Goal: Navigation & Orientation: Find specific page/section

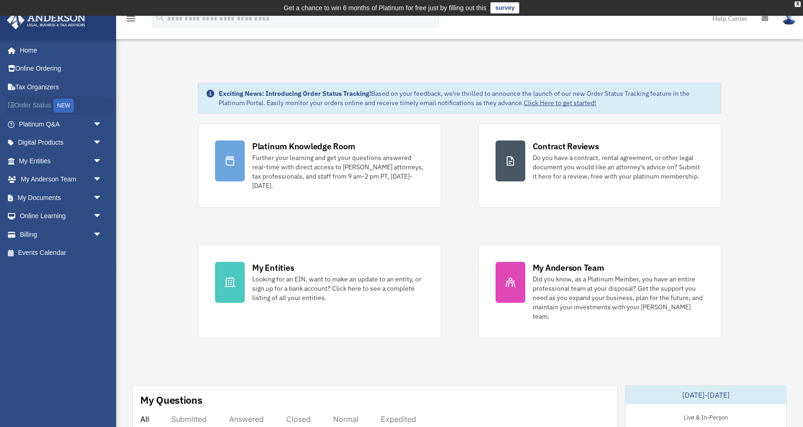
click at [30, 105] on link "Order Status NEW" at bounding box center [62, 105] width 110 height 19
click at [32, 142] on link "Digital Products arrow_drop_down" at bounding box center [62, 142] width 110 height 19
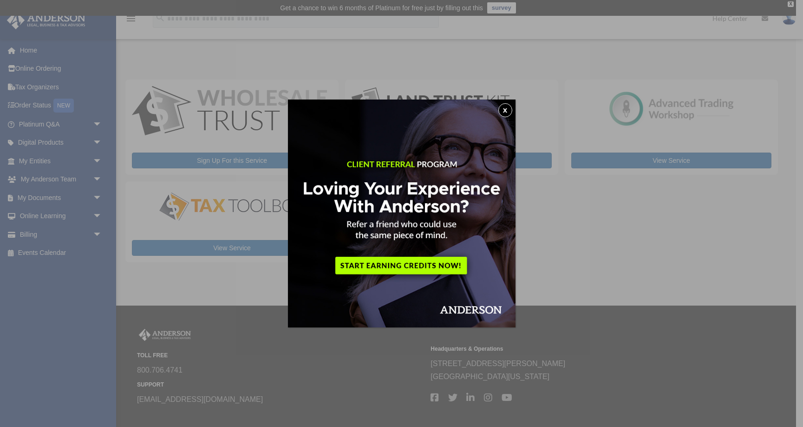
click at [505, 111] on button "x" at bounding box center [506, 110] width 14 height 14
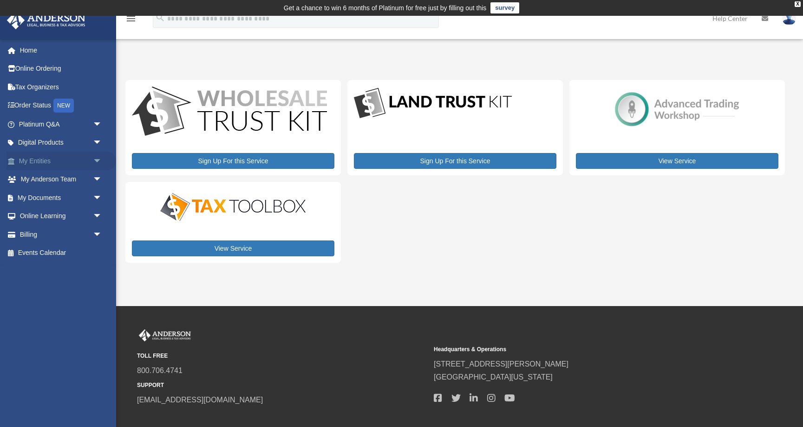
click at [46, 159] on link "My Entities arrow_drop_down" at bounding box center [62, 160] width 110 height 19
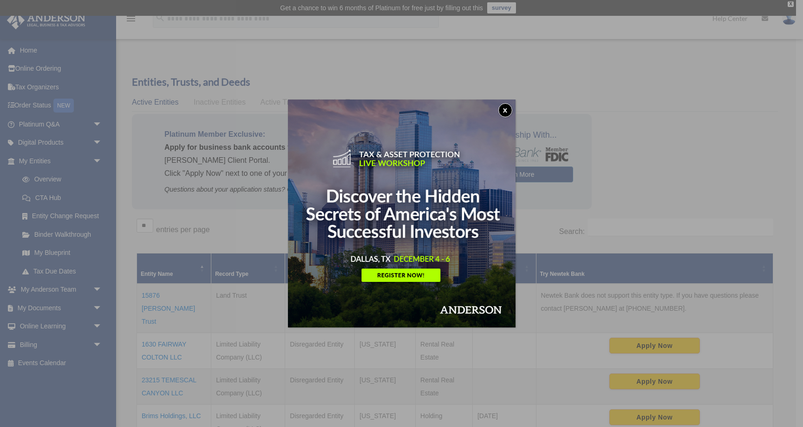
click at [505, 109] on button "x" at bounding box center [506, 110] width 14 height 14
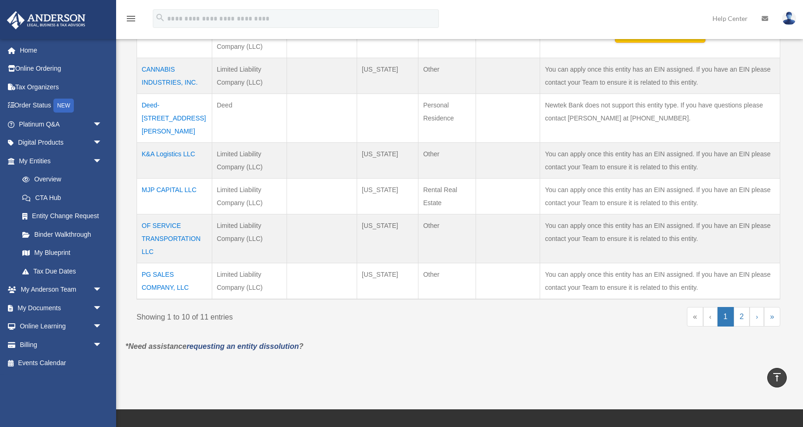
scroll to position [401, 0]
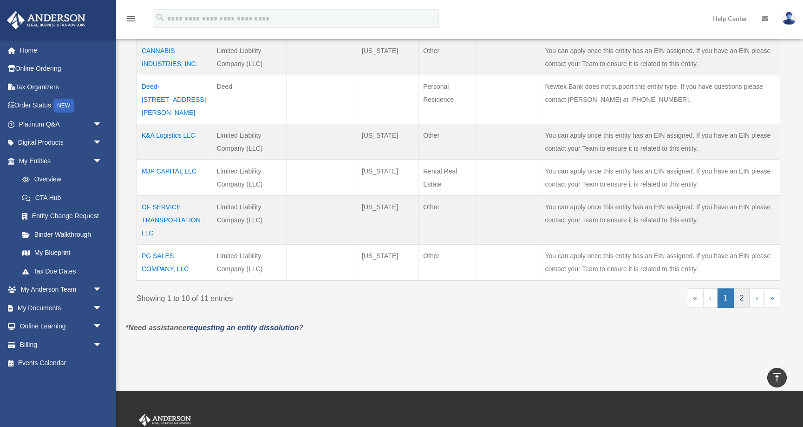
click at [741, 288] on link "2" at bounding box center [742, 298] width 16 height 20
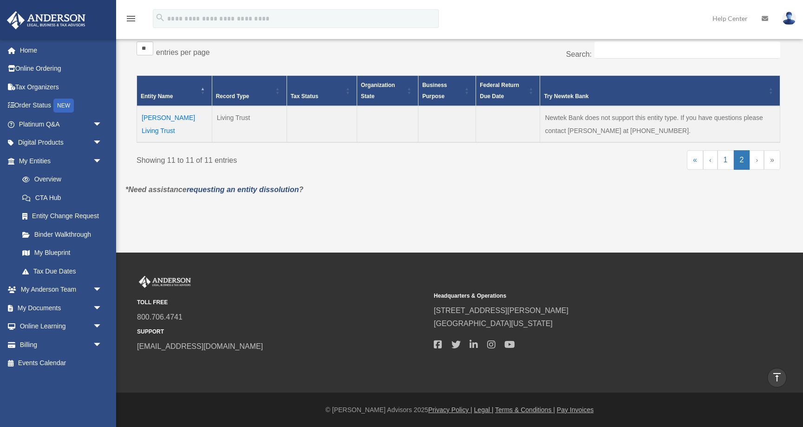
click at [178, 116] on td "Roberts Living Trust" at bounding box center [174, 124] width 75 height 36
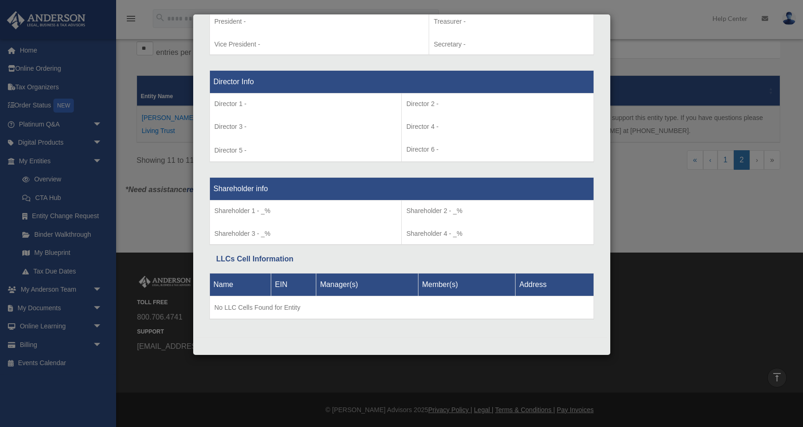
scroll to position [0, 0]
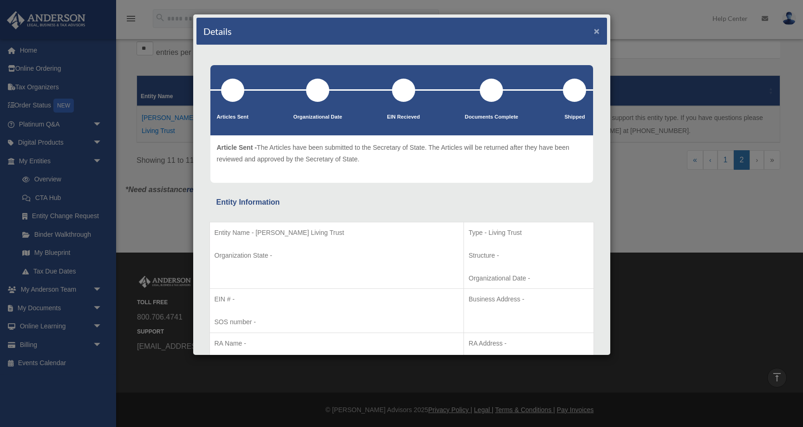
click at [597, 32] on button "×" at bounding box center [597, 31] width 6 height 10
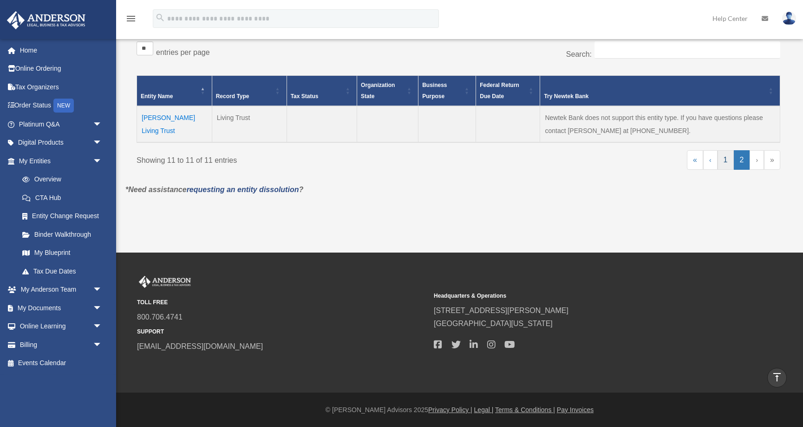
click at [725, 158] on link "1" at bounding box center [726, 160] width 16 height 20
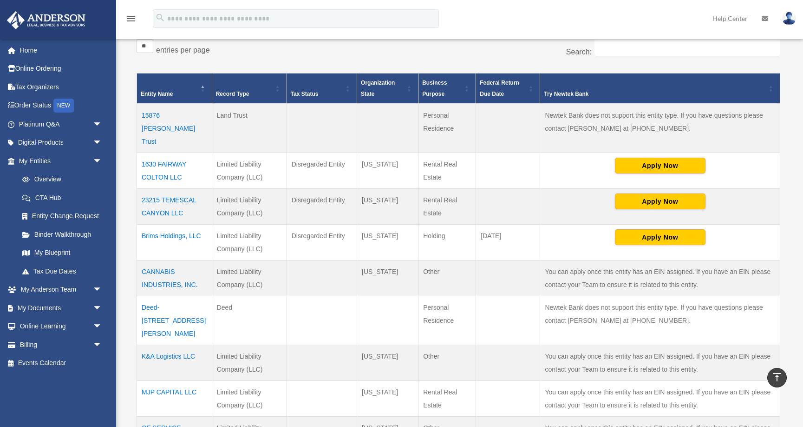
scroll to position [179, 0]
click at [171, 225] on td "Brims Holdings, LLC" at bounding box center [174, 243] width 75 height 36
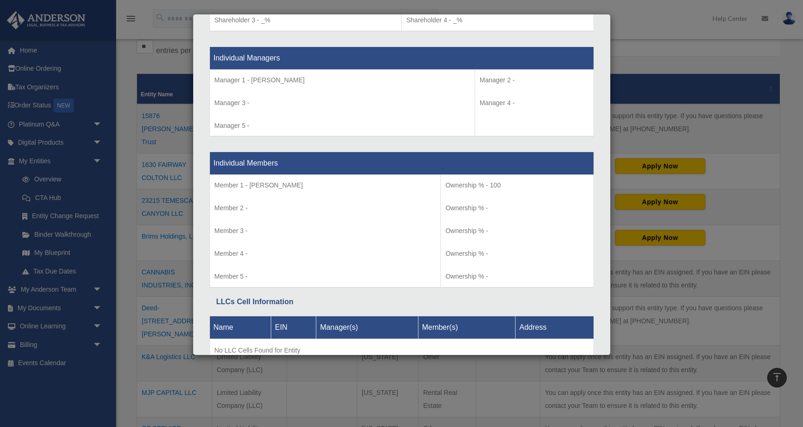
scroll to position [0, 0]
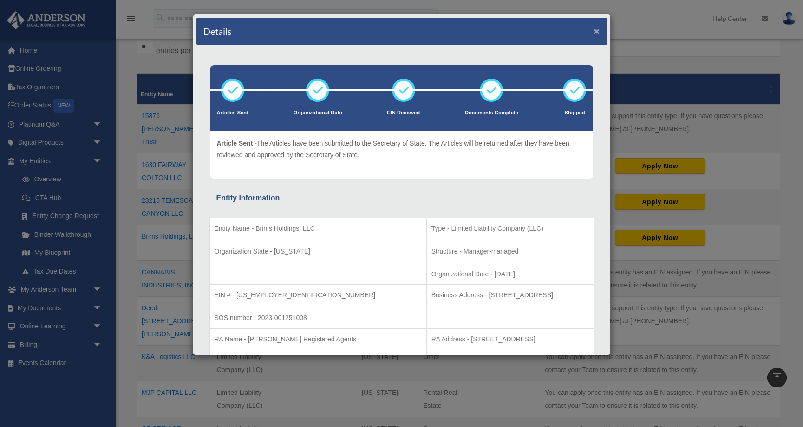
click at [596, 34] on button "×" at bounding box center [597, 31] width 6 height 10
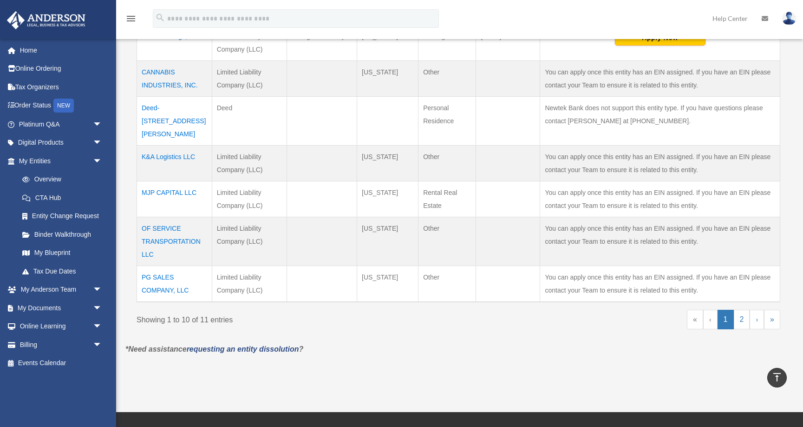
scroll to position [380, 0]
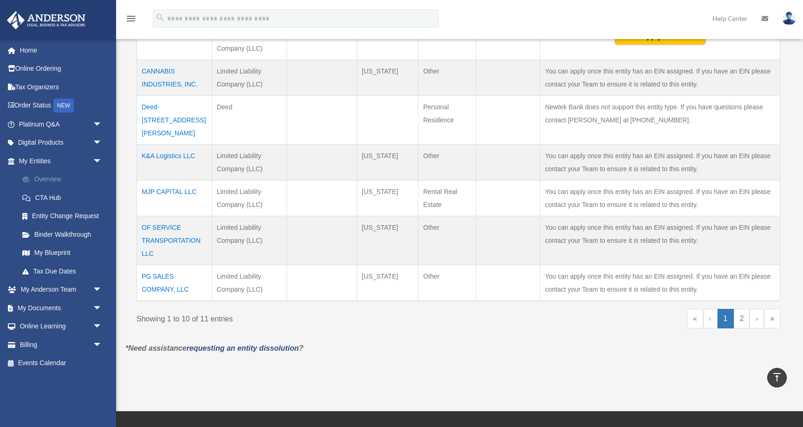
click at [47, 180] on link "Overview" at bounding box center [64, 179] width 103 height 19
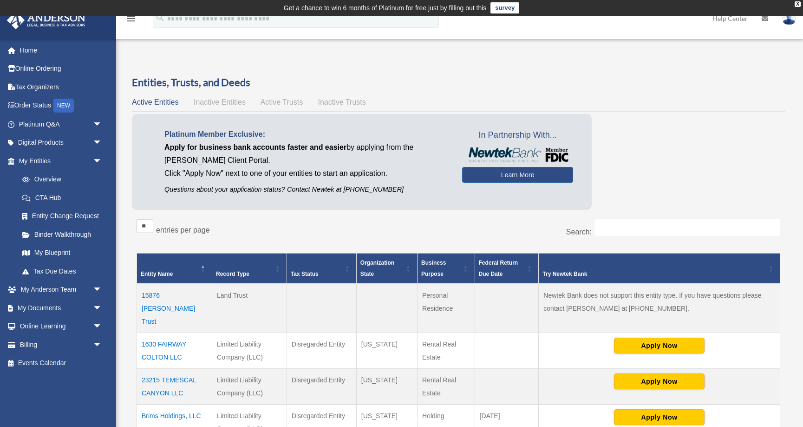
click at [292, 100] on span "Active Trusts" at bounding box center [282, 102] width 43 height 8
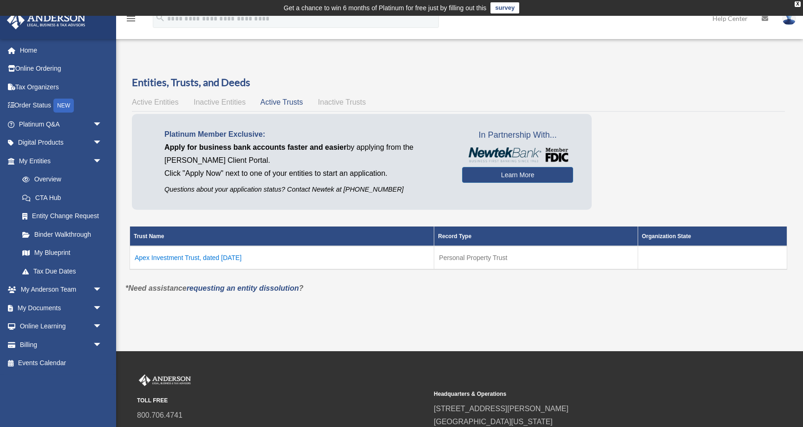
click at [191, 258] on td "Apex Investment Trust, dated July 27, 2023" at bounding box center [282, 257] width 304 height 23
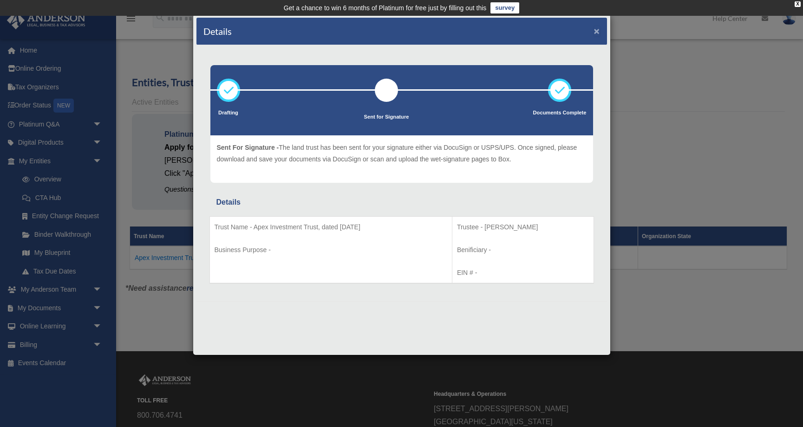
click at [597, 32] on button "×" at bounding box center [597, 31] width 6 height 10
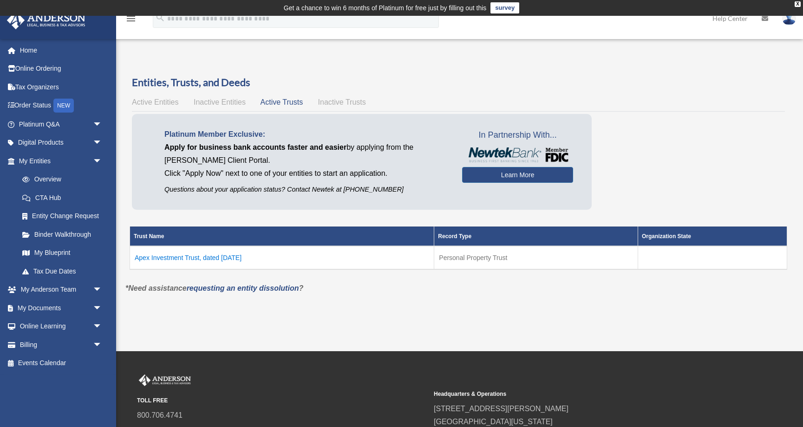
click at [209, 102] on span "Inactive Entities" at bounding box center [220, 102] width 52 height 8
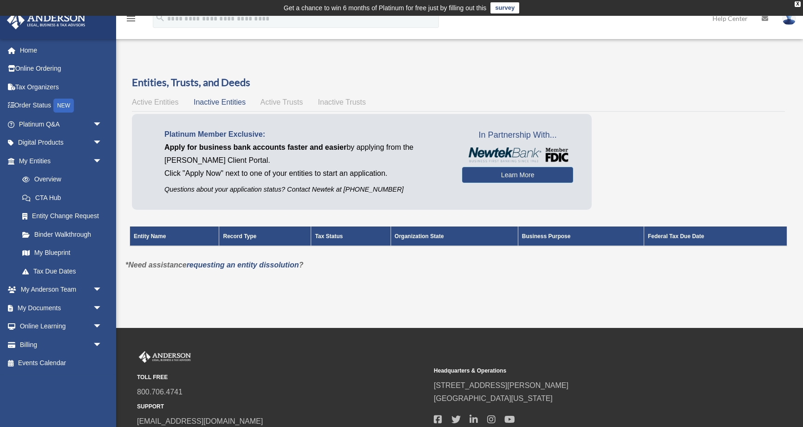
click at [356, 101] on span "Inactive Trusts" at bounding box center [342, 102] width 48 height 8
click at [156, 101] on span "Active Entities" at bounding box center [155, 102] width 46 height 8
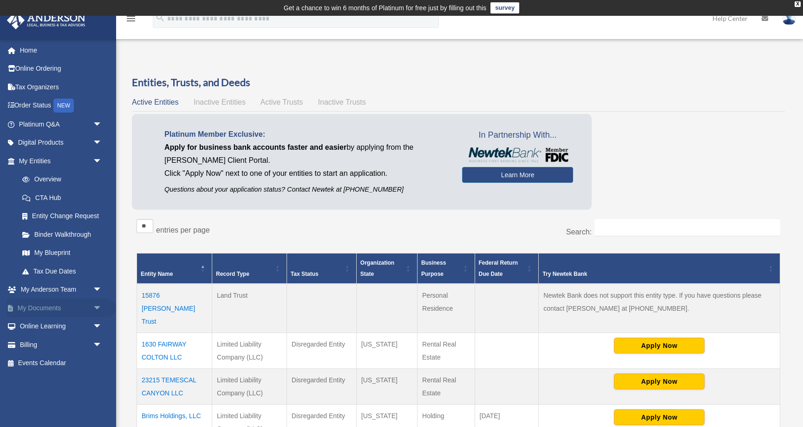
click at [98, 308] on span "arrow_drop_down" at bounding box center [102, 307] width 19 height 19
click at [38, 327] on link "Box" at bounding box center [64, 326] width 103 height 19
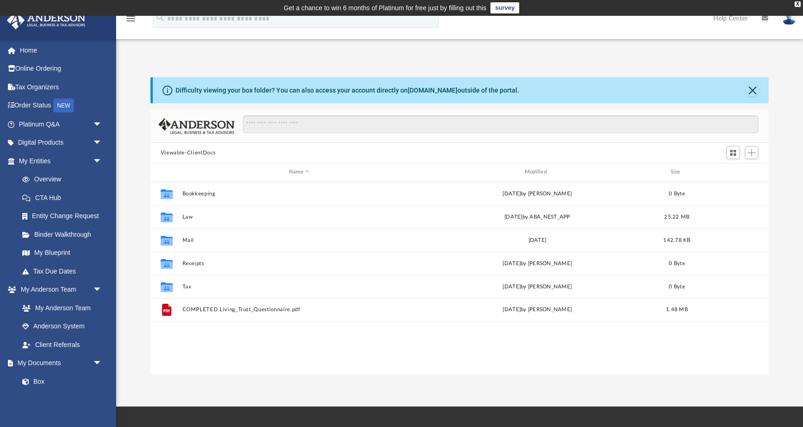
scroll to position [211, 619]
click at [97, 159] on span "arrow_drop_down" at bounding box center [102, 160] width 19 height 19
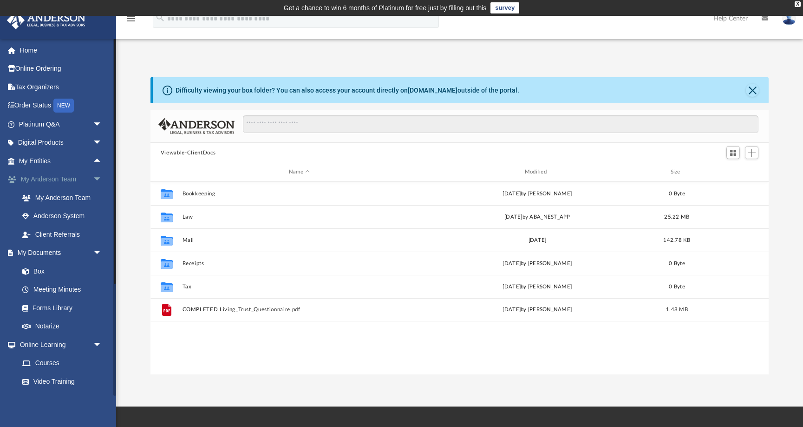
click at [98, 179] on span "arrow_drop_down" at bounding box center [102, 179] width 19 height 19
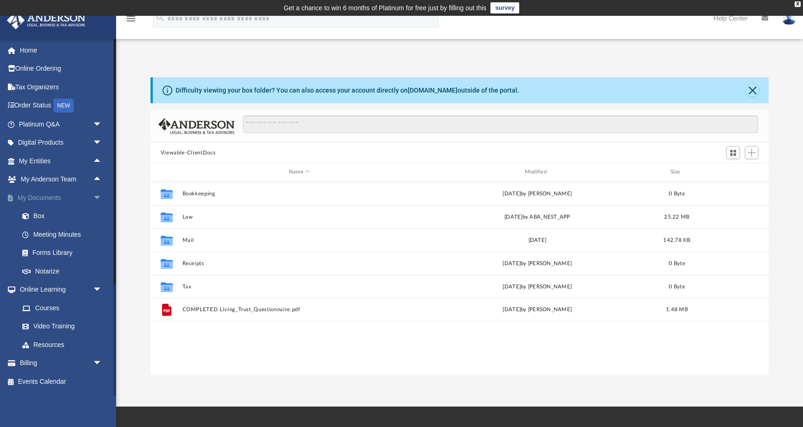
click at [96, 197] on span "arrow_drop_down" at bounding box center [102, 197] width 19 height 19
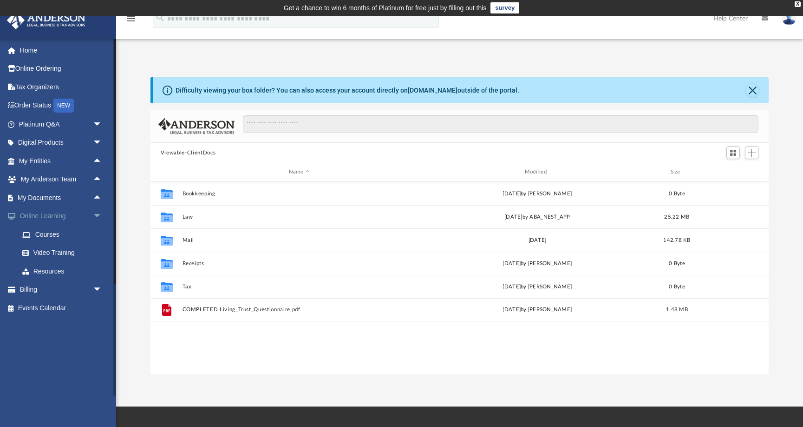
click at [95, 215] on span "arrow_drop_down" at bounding box center [102, 216] width 19 height 19
click at [97, 235] on span "arrow_drop_down" at bounding box center [102, 234] width 19 height 19
click at [72, 250] on link "$ Open Invoices" at bounding box center [64, 253] width 103 height 19
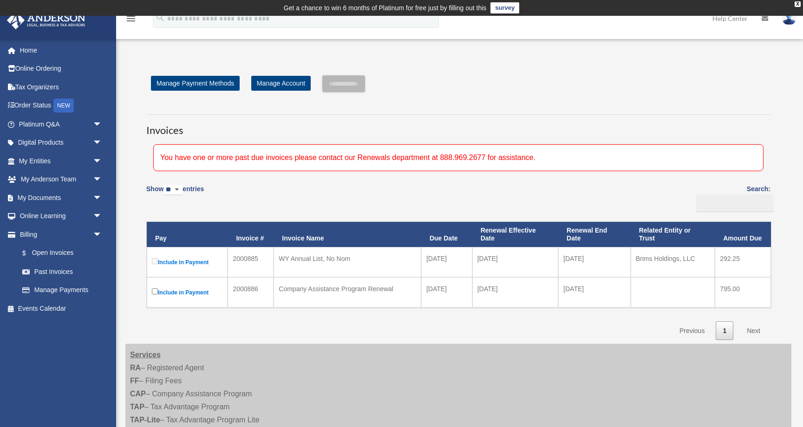
click at [444, 202] on div "Show ** ** ** *** entries Search: Pay Invoice # Invoice Name Due Date Renewal E…" at bounding box center [458, 259] width 625 height 162
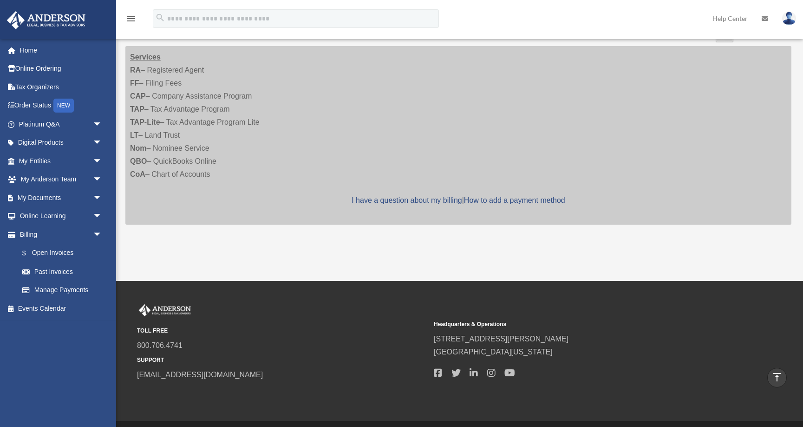
scroll to position [298, 0]
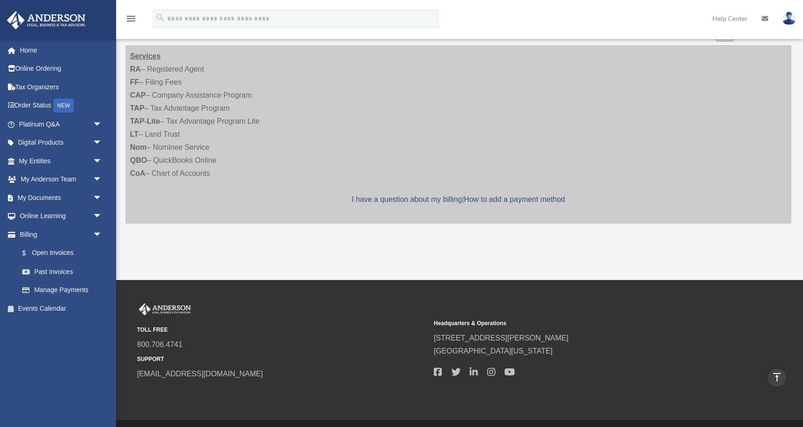
click at [95, 234] on span "arrow_drop_down" at bounding box center [102, 234] width 19 height 19
click at [99, 216] on span "arrow_drop_down" at bounding box center [102, 216] width 19 height 19
click at [98, 216] on span "arrow_drop_up" at bounding box center [102, 216] width 19 height 19
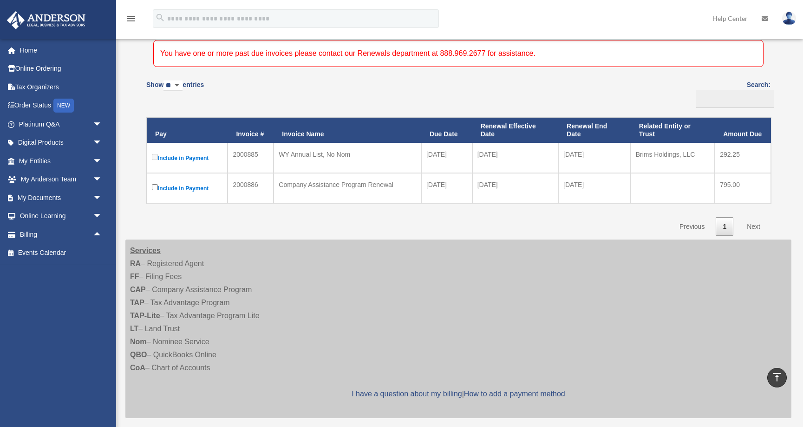
scroll to position [0, 0]
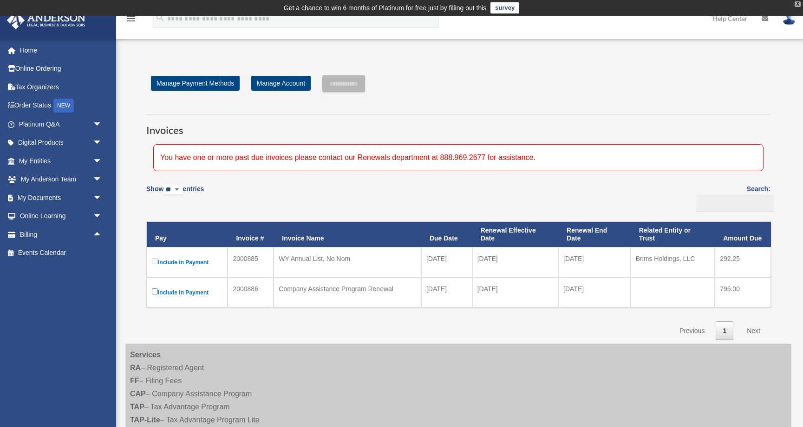
click at [799, 4] on div "X" at bounding box center [798, 4] width 6 height 6
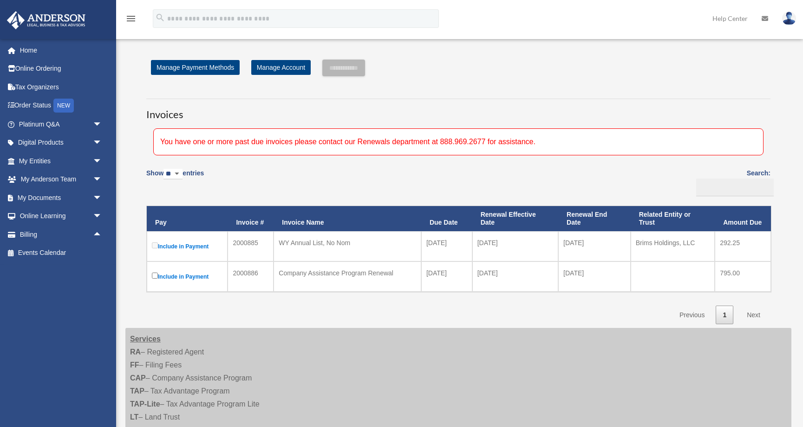
click at [580, 20] on div "menu search Site Menu add [EMAIL_ADDRESS][DOMAIN_NAME] My Profile Reset Passwor…" at bounding box center [402, 23] width 790 height 32
click at [790, 15] on img at bounding box center [790, 18] width 14 height 13
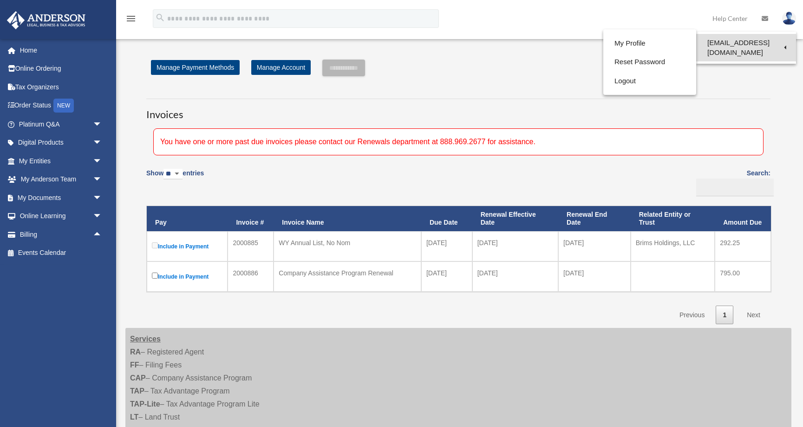
click at [762, 43] on link "[EMAIL_ADDRESS][DOMAIN_NAME]" at bounding box center [747, 47] width 100 height 27
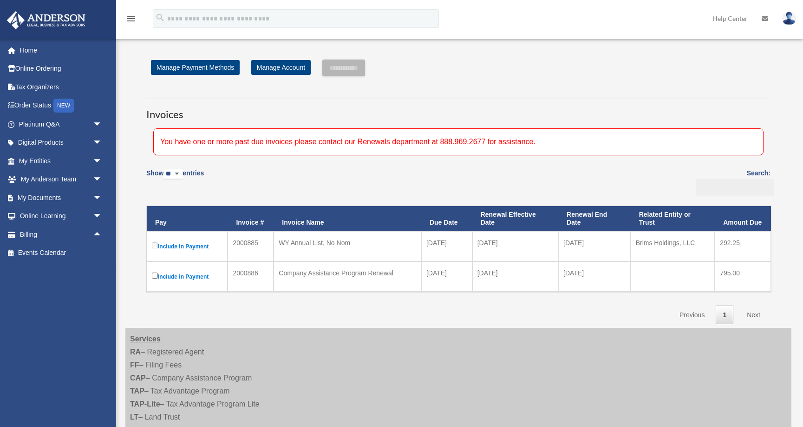
click at [792, 17] on img at bounding box center [790, 18] width 14 height 13
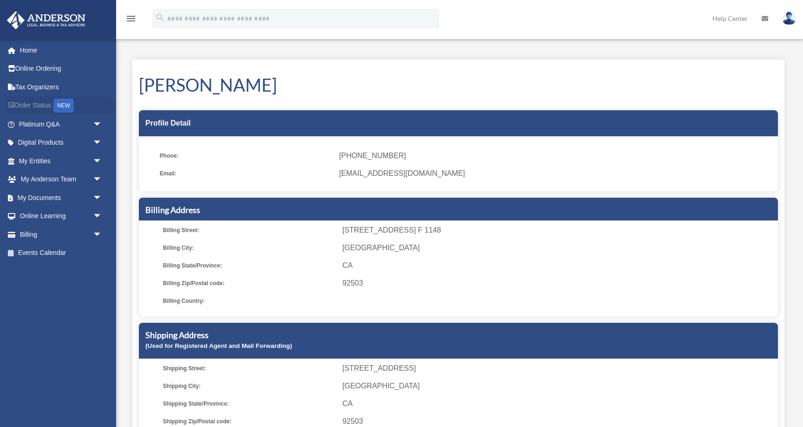
click at [38, 105] on link "Order Status NEW" at bounding box center [62, 105] width 110 height 19
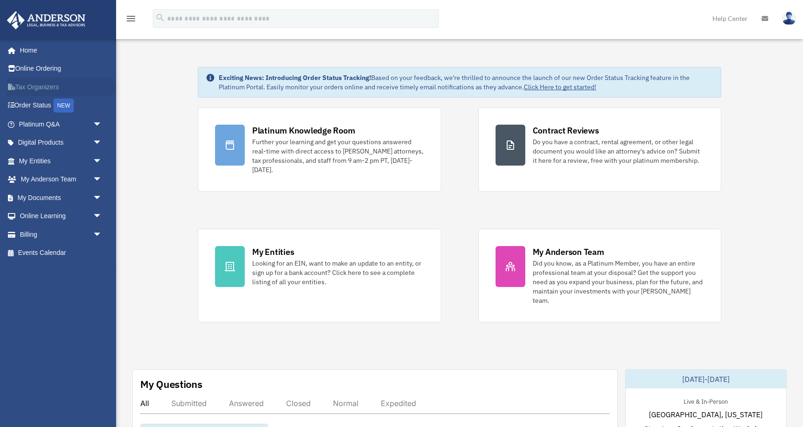
click at [37, 89] on link "Tax Organizers" at bounding box center [62, 87] width 110 height 19
click at [791, 17] on img at bounding box center [790, 18] width 14 height 13
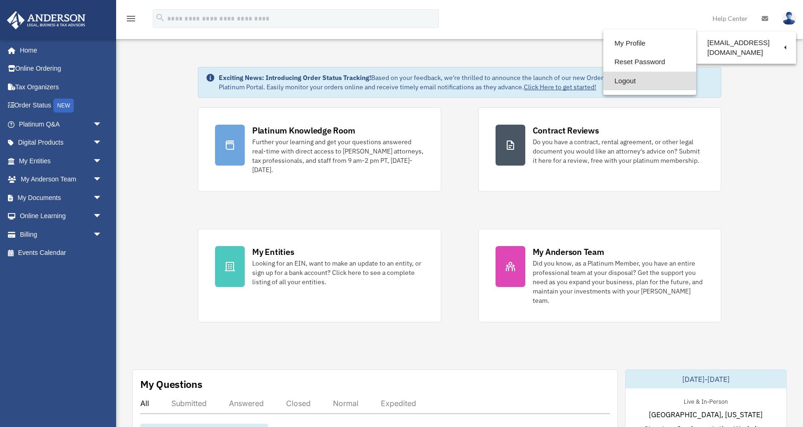
click at [612, 81] on link "Logout" at bounding box center [650, 81] width 93 height 19
